Goal: Transaction & Acquisition: Book appointment/travel/reservation

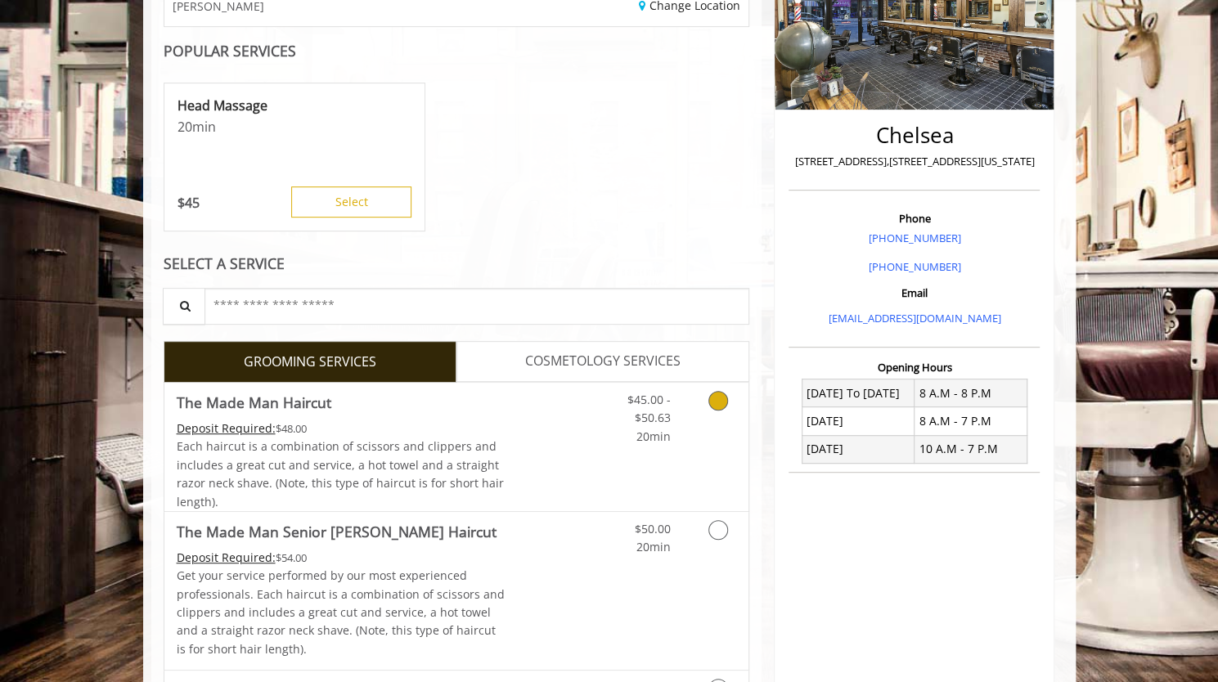
click at [529, 403] on link "Discounted Price" at bounding box center [553, 447] width 97 height 128
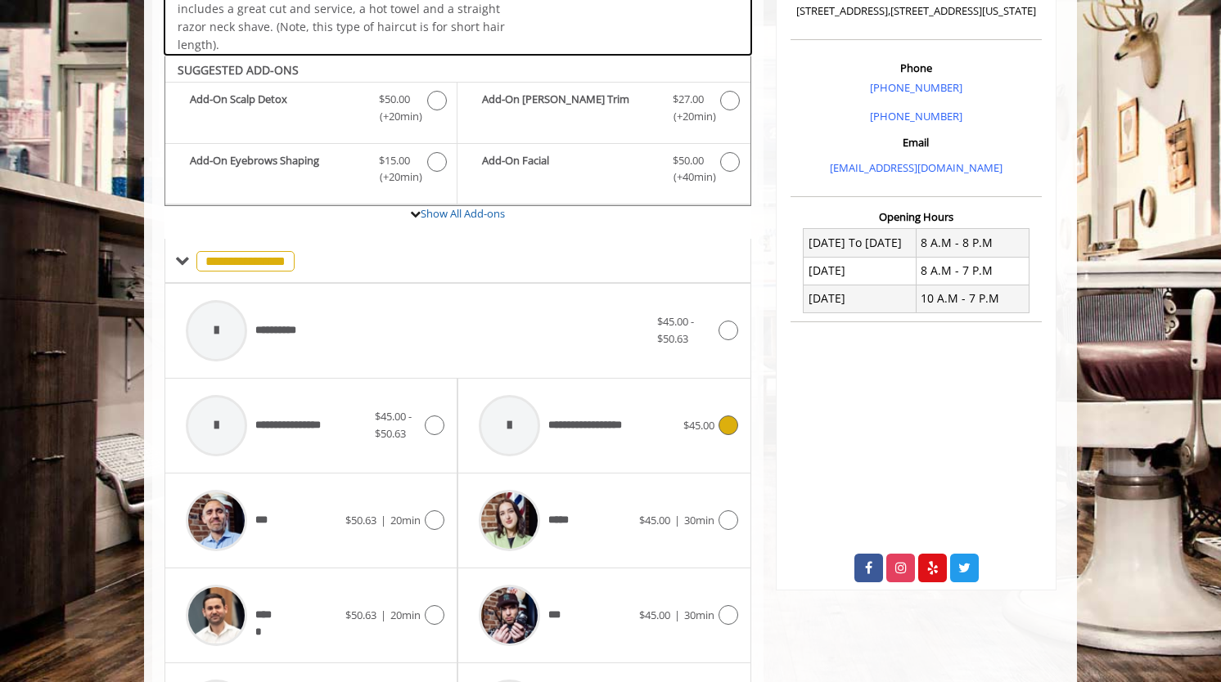
scroll to position [484, 0]
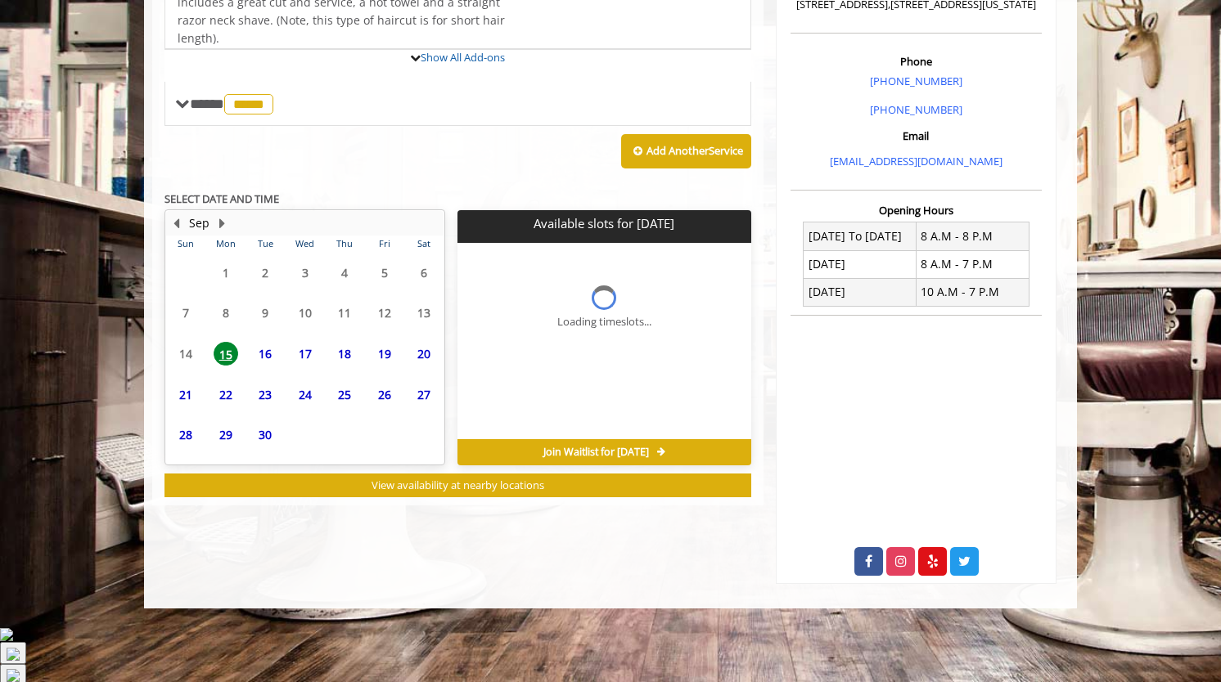
scroll to position [473, 0]
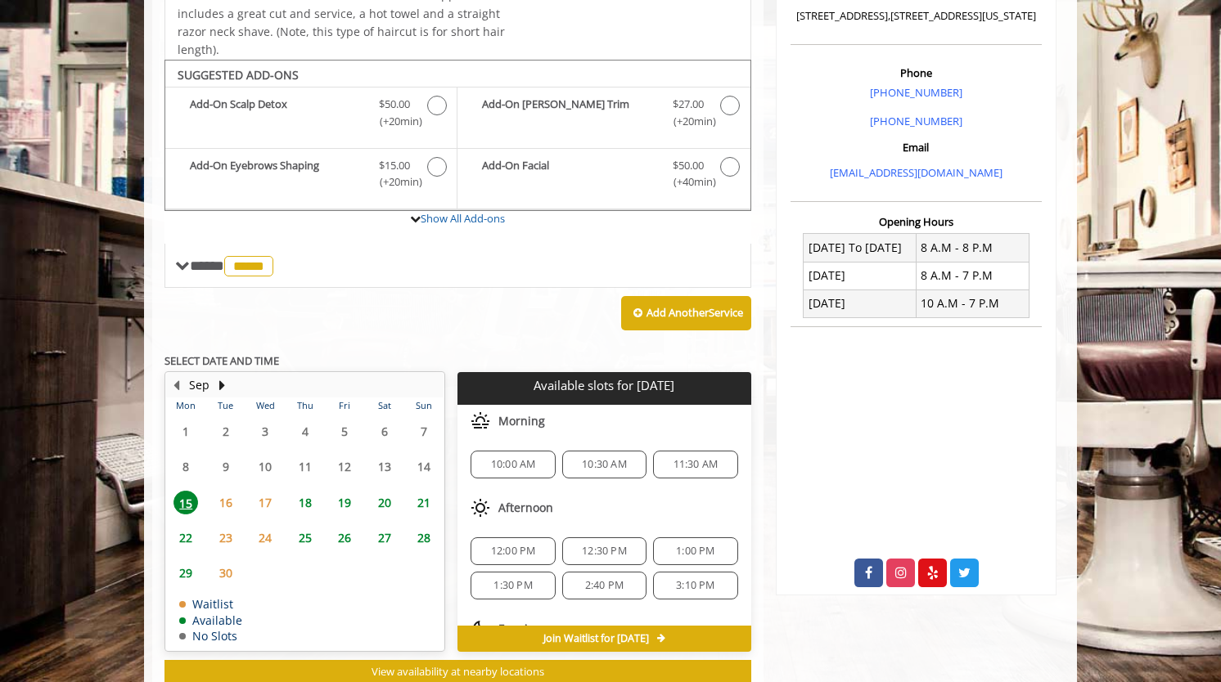
click at [521, 458] on span "10:00 AM" at bounding box center [513, 464] width 45 height 13
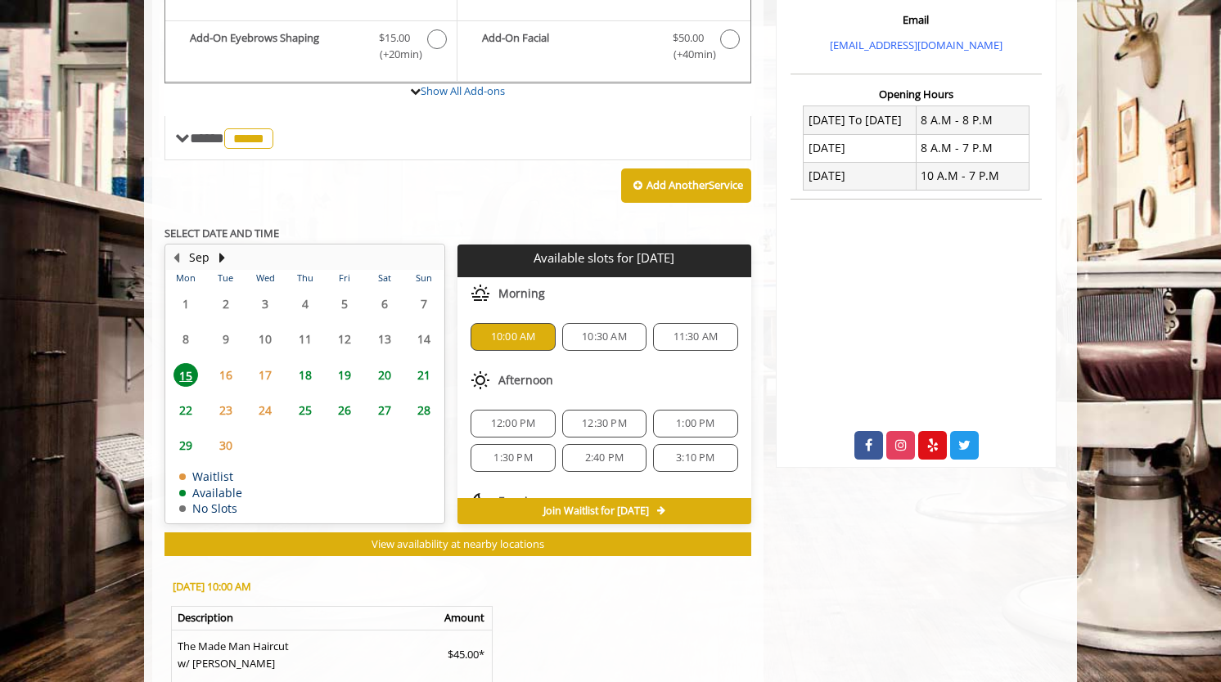
scroll to position [767, 0]
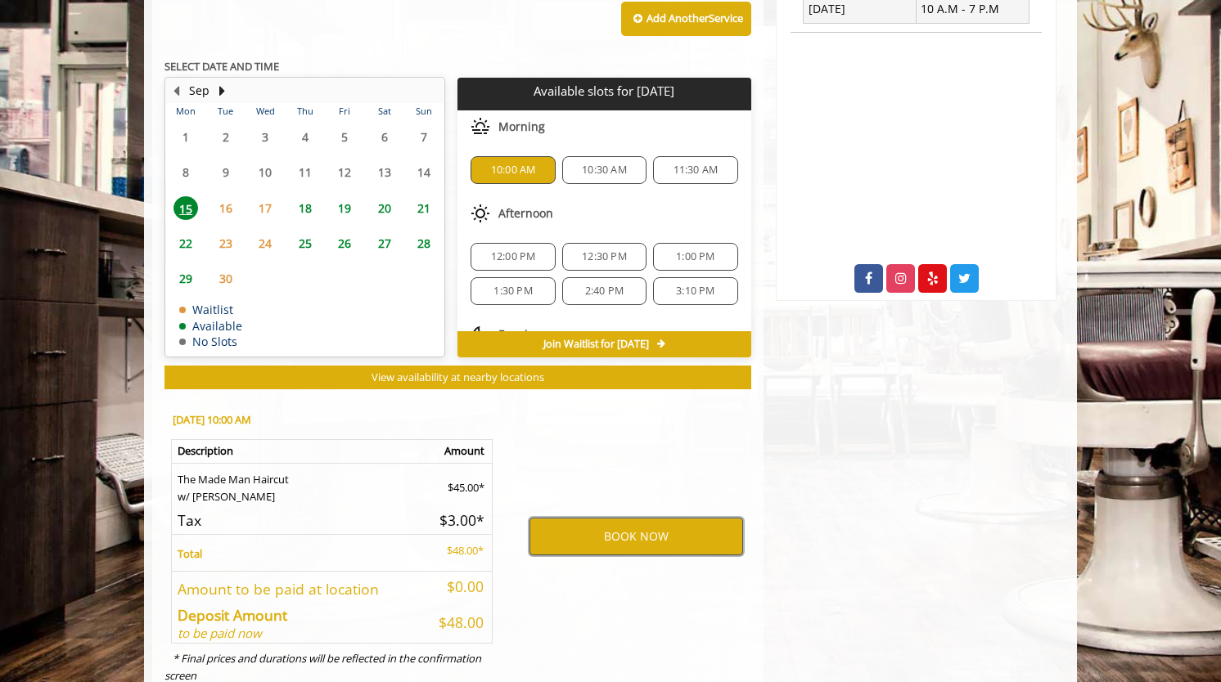
click at [628, 518] on button "BOOK NOW" at bounding box center [636, 537] width 214 height 38
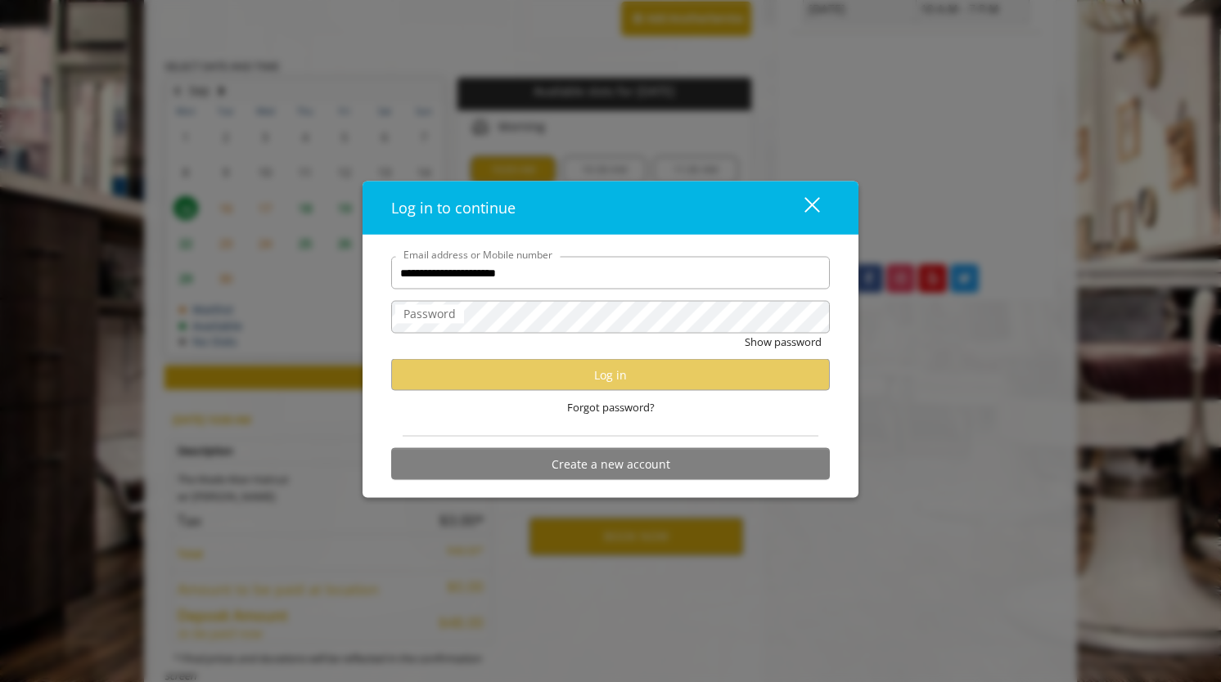
type input "**********"
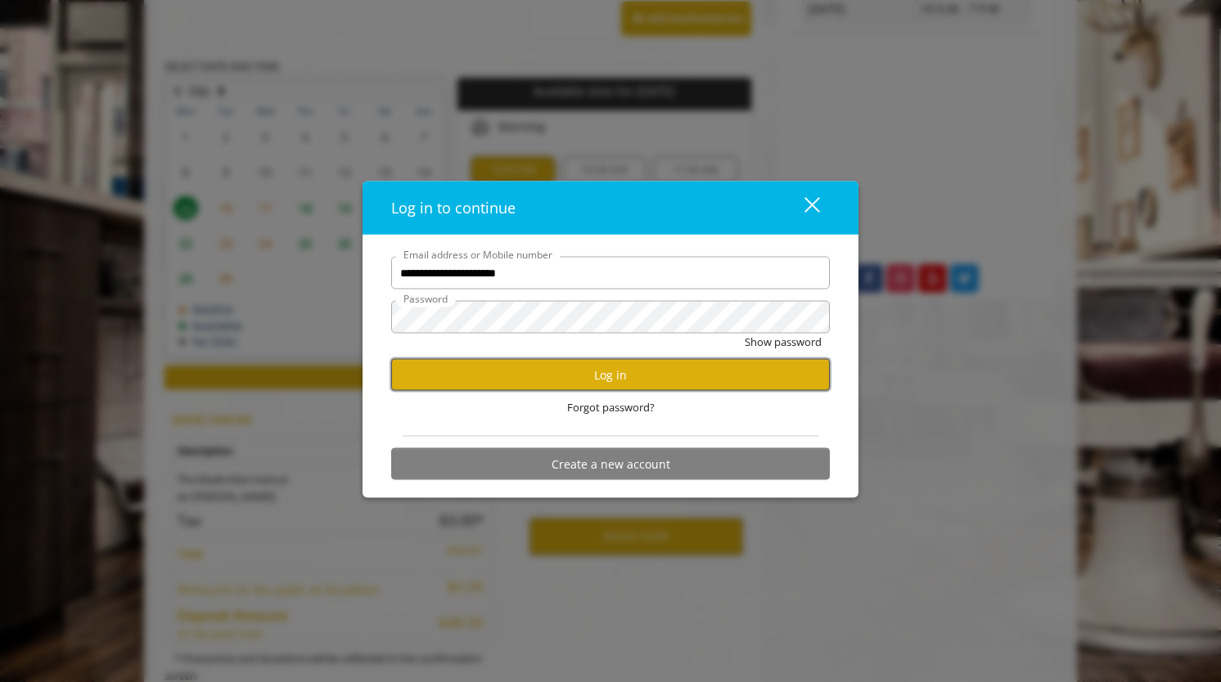
click at [592, 364] on button "Log in" at bounding box center [610, 375] width 439 height 32
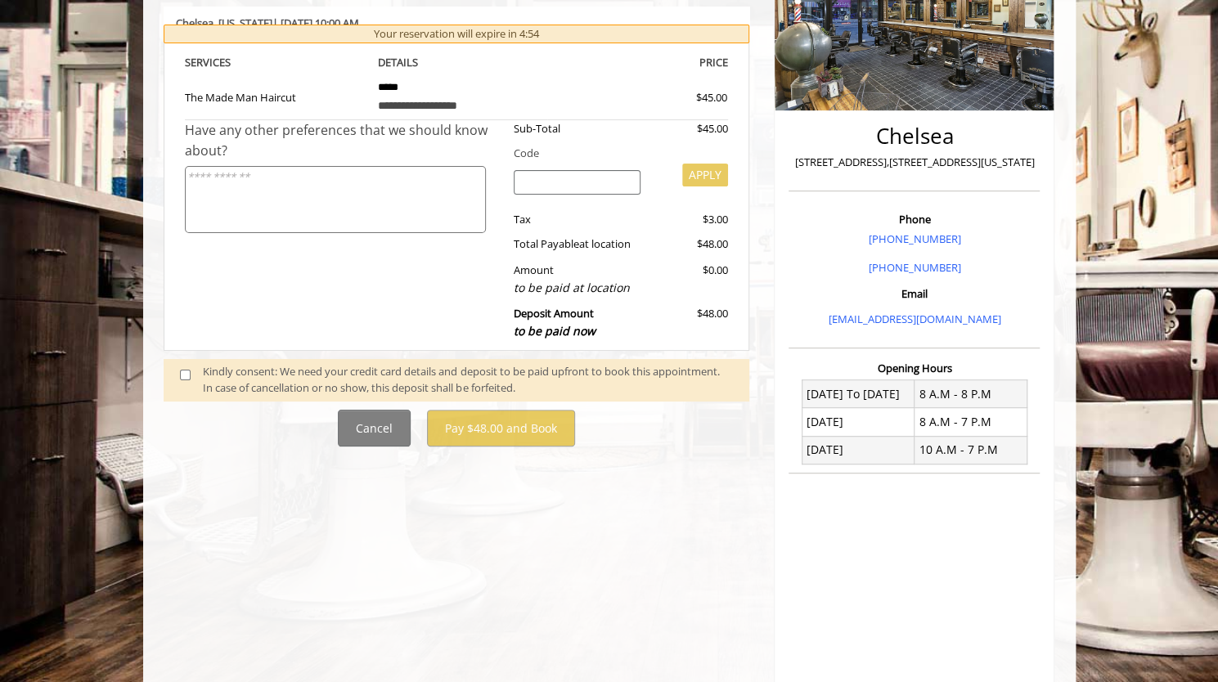
scroll to position [379, 0]
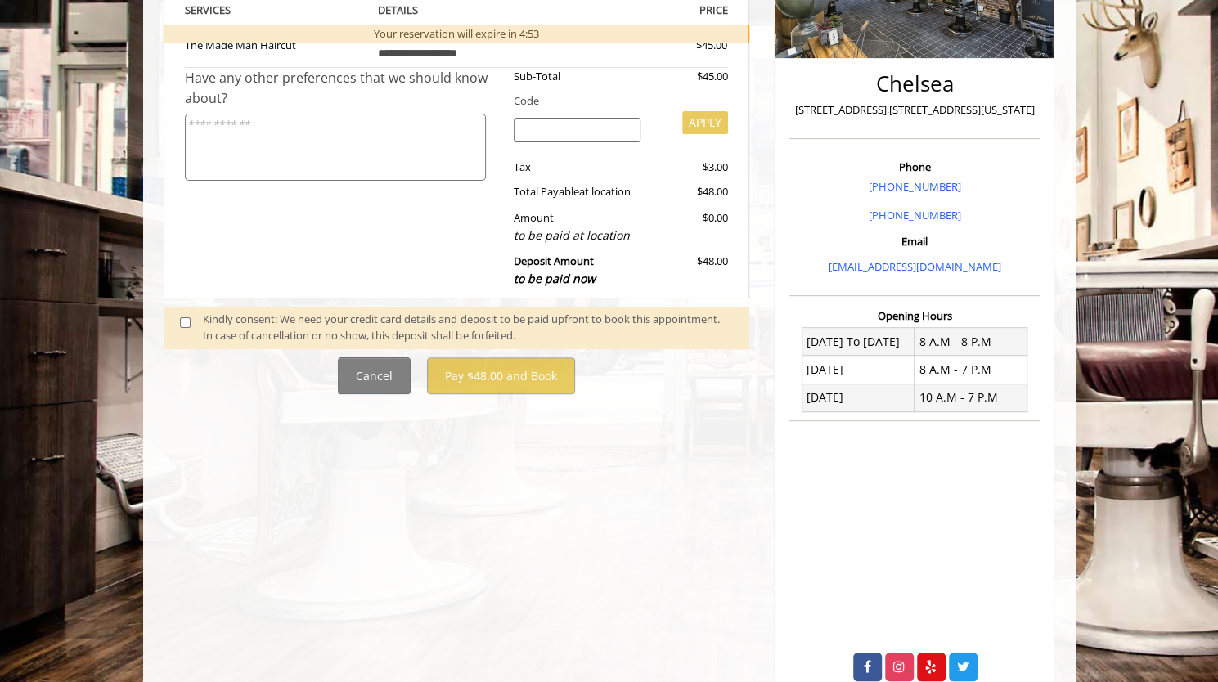
click at [196, 311] on span at bounding box center [192, 328] width 48 height 34
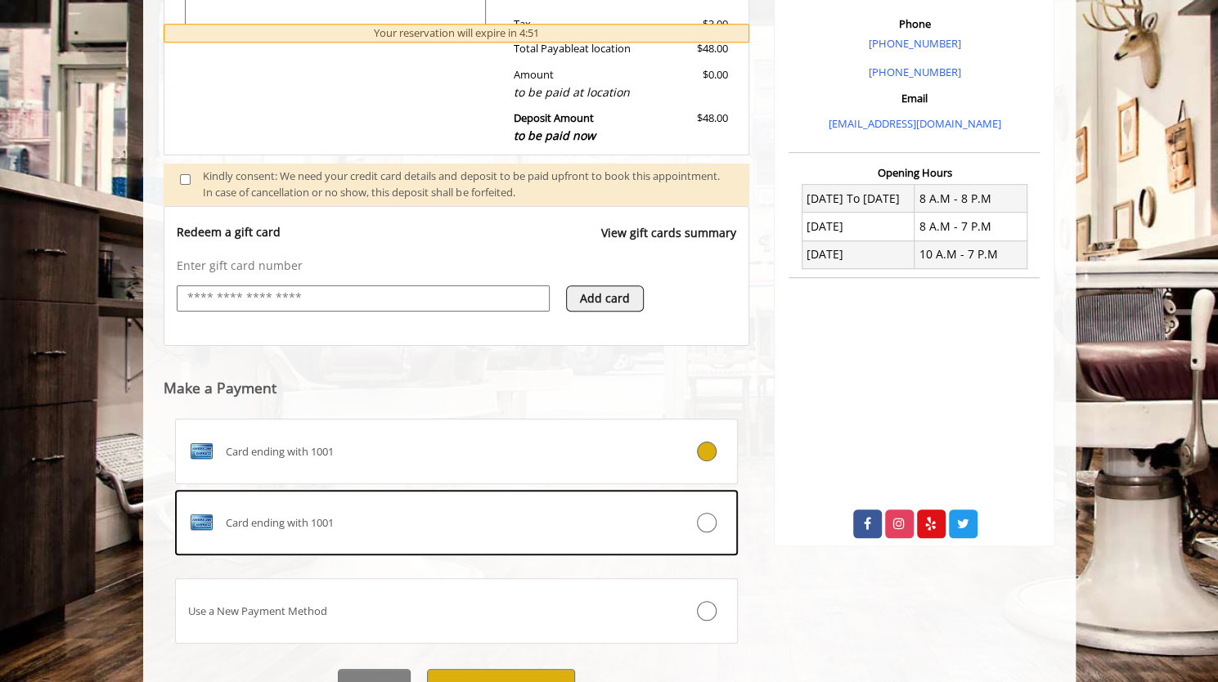
scroll to position [550, 0]
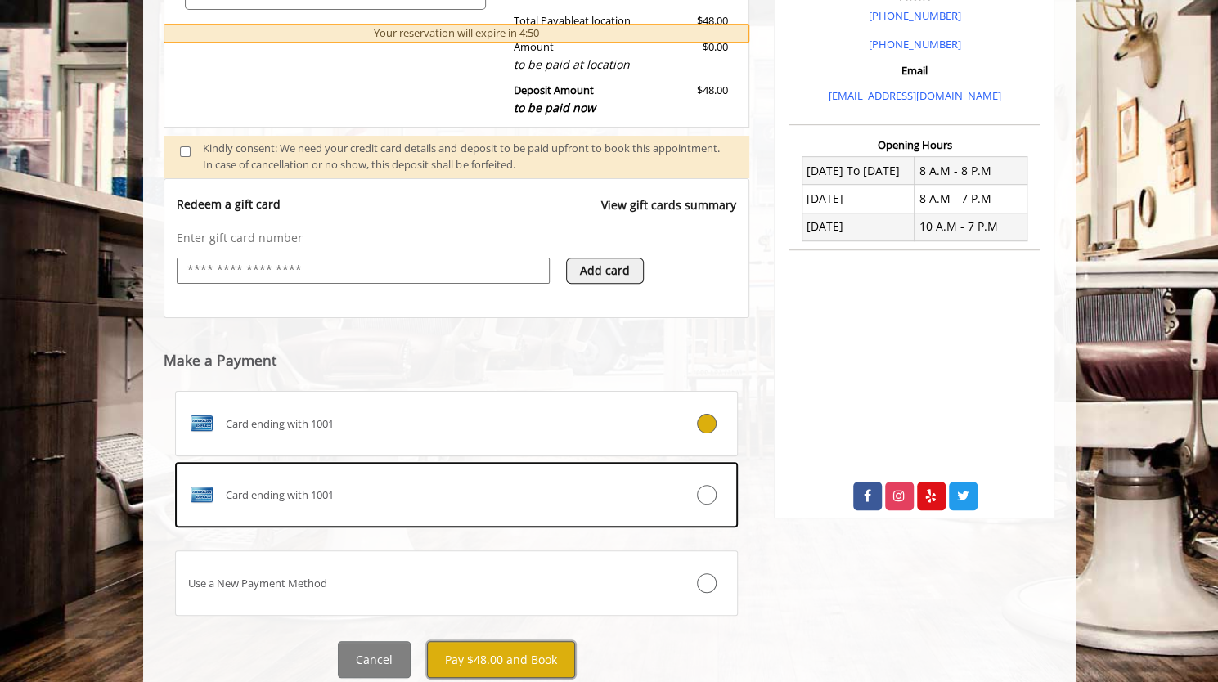
click at [485, 641] on button "Pay $48.00 and Book" at bounding box center [501, 659] width 148 height 37
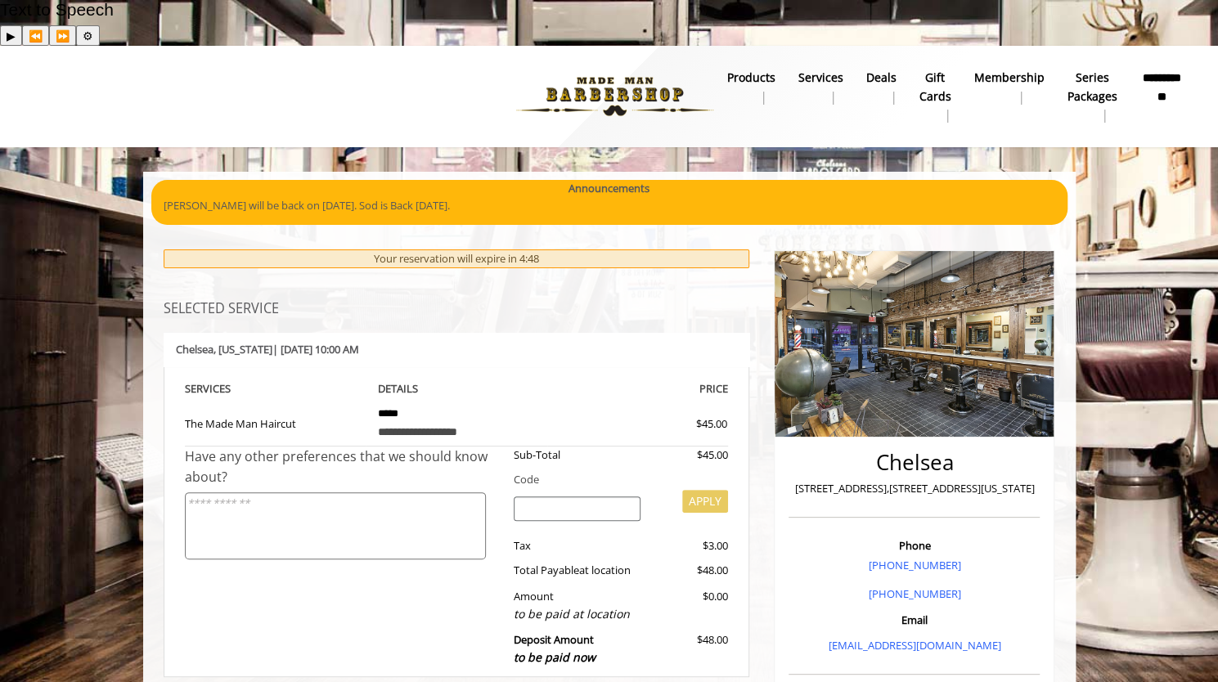
scroll to position [0, 0]
